Goal: Task Accomplishment & Management: Use online tool/utility

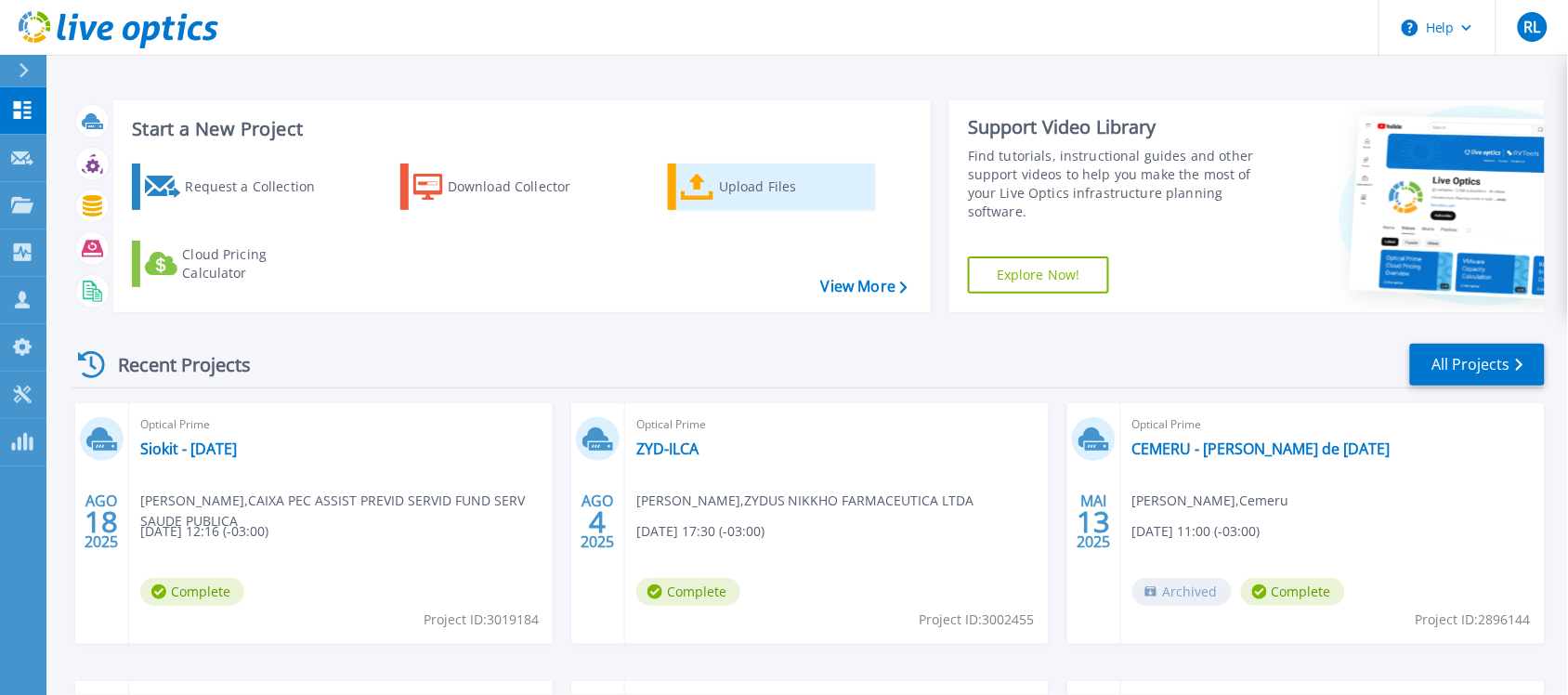
click at [744, 183] on div "Upload Files" at bounding box center [793, 186] width 149 height 37
